Goal: Task Accomplishment & Management: Complete application form

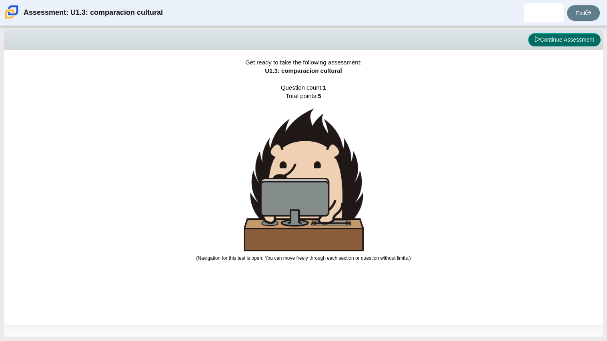
click at [561, 44] on button "Continue Assessment" at bounding box center [564, 40] width 72 height 14
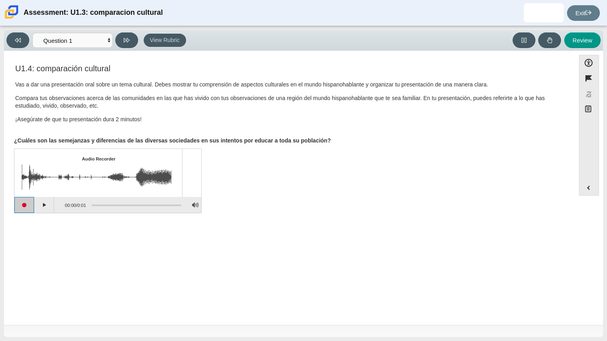
click at [33, 205] on button "Start recording" at bounding box center [24, 205] width 20 height 16
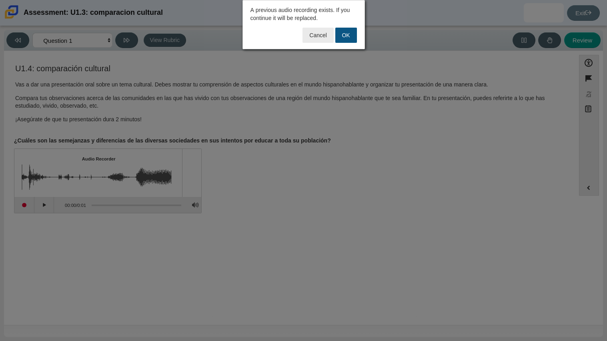
click at [345, 36] on button "OK" at bounding box center [346, 35] width 22 height 15
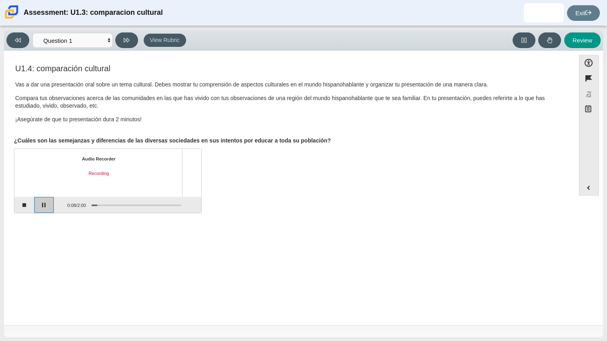
click at [44, 207] on button "Pause" at bounding box center [44, 205] width 20 height 16
click at [38, 204] on button "Continue recording" at bounding box center [44, 205] width 20 height 16
click at [22, 204] on button "Stop recording" at bounding box center [24, 205] width 20 height 16
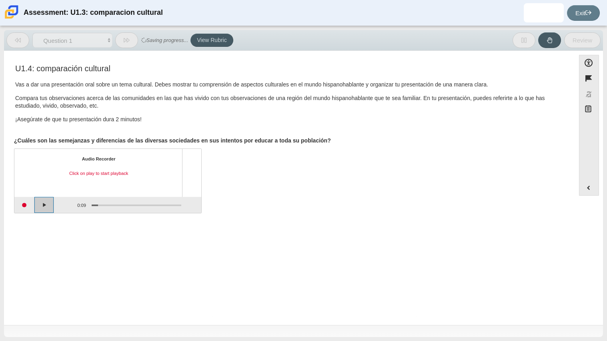
click at [41, 204] on button "Play" at bounding box center [44, 205] width 20 height 16
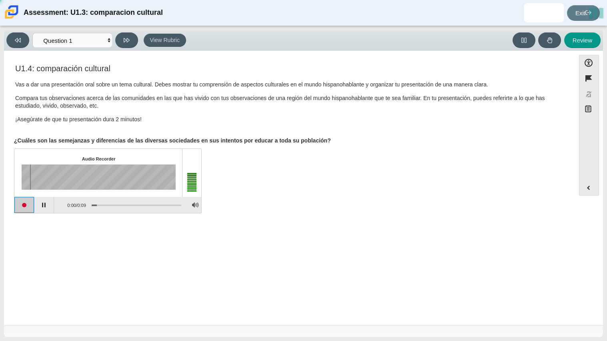
click at [31, 206] on button "Start recording" at bounding box center [24, 205] width 20 height 16
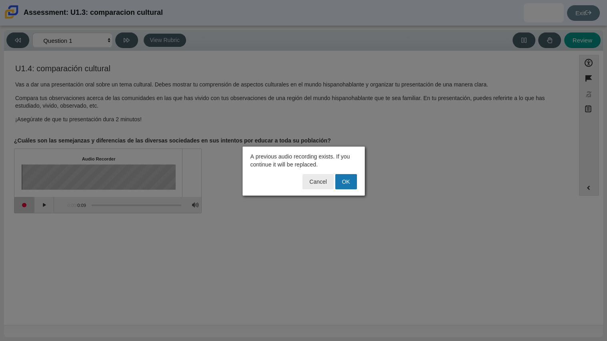
click at [31, 206] on div at bounding box center [303, 170] width 607 height 341
click at [337, 185] on button "OK" at bounding box center [346, 181] width 22 height 15
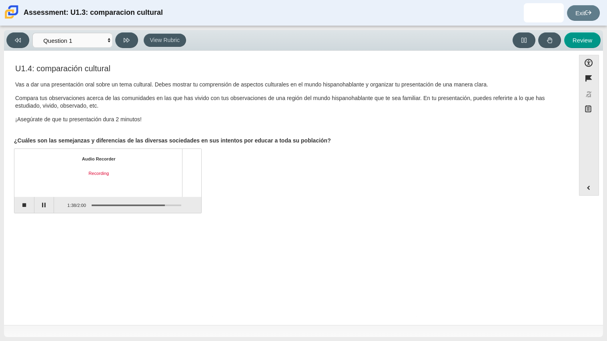
click at [55, 202] on div "1:38 / 2:00" at bounding box center [70, 205] width 32 height 15
click at [53, 203] on button "Pause" at bounding box center [44, 205] width 20 height 16
click at [20, 209] on button "Stop recording" at bounding box center [24, 205] width 20 height 16
click at [43, 202] on button "Play" at bounding box center [44, 205] width 20 height 16
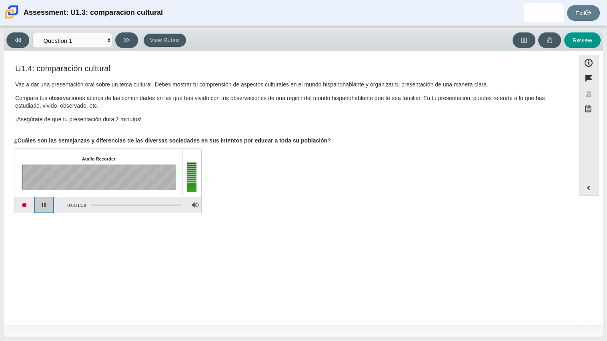
click at [42, 210] on button "Pause playback" at bounding box center [44, 205] width 20 height 16
click at [585, 39] on button "Review" at bounding box center [582, 40] width 36 height 16
select select "review"
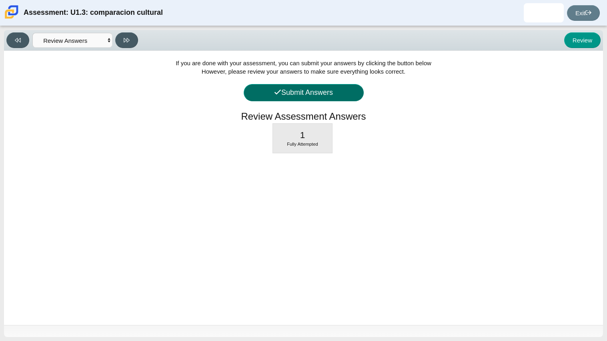
click at [288, 85] on button "Submit Answers" at bounding box center [304, 92] width 120 height 17
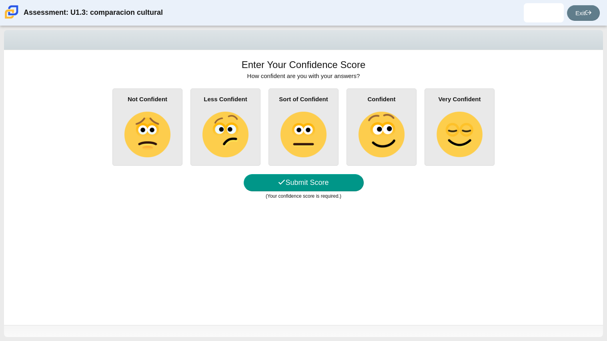
click at [432, 143] on div "Very Confident" at bounding box center [459, 126] width 70 height 77
click at [0, 0] on input "Very Confident" at bounding box center [0, 0] width 0 height 0
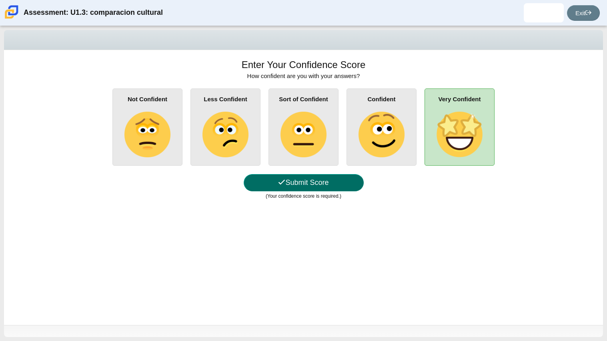
click at [329, 190] on button "Submit Score" at bounding box center [304, 182] width 120 height 17
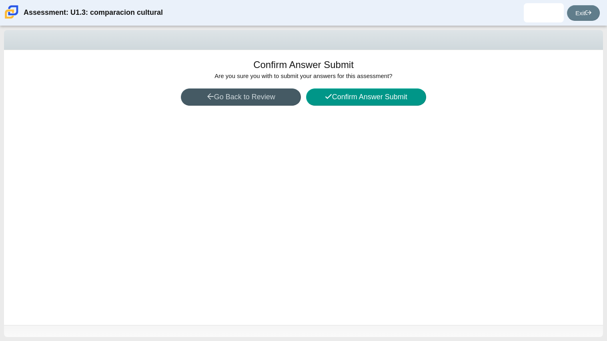
click at [352, 69] on h1 "Confirm Answer Submit" at bounding box center [303, 65] width 100 height 14
click at [372, 100] on button "Confirm Answer Submit" at bounding box center [366, 96] width 120 height 17
